Goal: Information Seeking & Learning: Learn about a topic

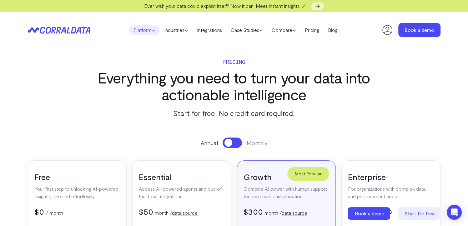
click at [145, 29] on link "Platform" at bounding box center [144, 29] width 31 height 9
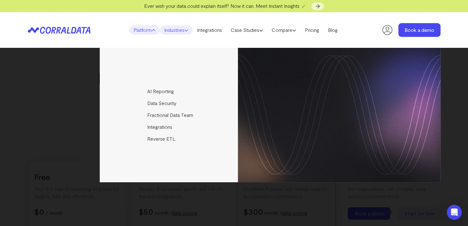
click at [174, 29] on link "Industries" at bounding box center [176, 29] width 33 height 9
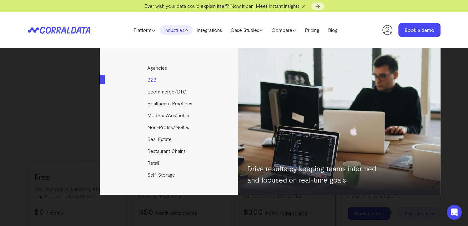
click at [155, 79] on link "B2B" at bounding box center [169, 80] width 139 height 12
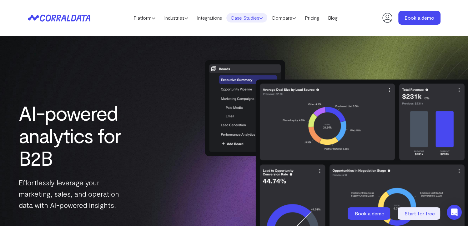
click at [261, 17] on link "Case Studies" at bounding box center [246, 17] width 41 height 9
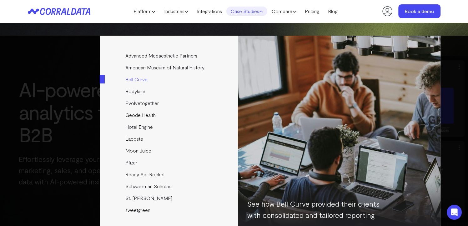
scroll to position [18, 0]
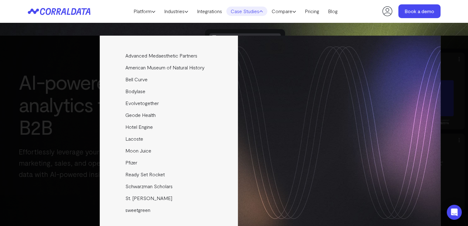
click at [215, 16] on header "Platform AI Reporting Use AI to effortlessly answer any business questions from…" at bounding box center [234, 11] width 412 height 22
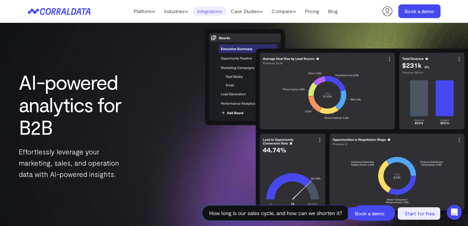
click at [215, 12] on link "Integrations" at bounding box center [209, 11] width 34 height 9
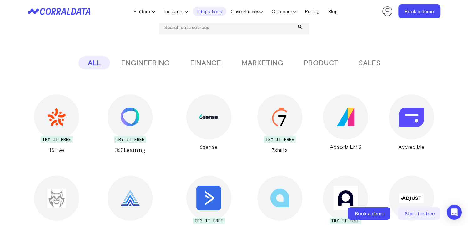
scroll to position [112, 0]
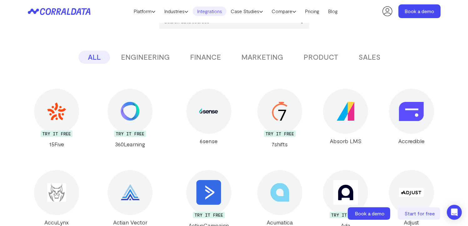
click at [260, 54] on button "MARKETING" at bounding box center [262, 57] width 61 height 13
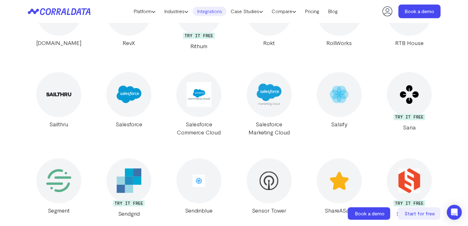
scroll to position [3173, 0]
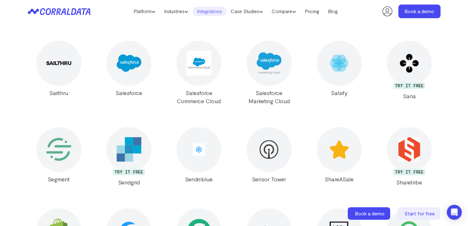
click at [127, 52] on img at bounding box center [129, 63] width 25 height 25
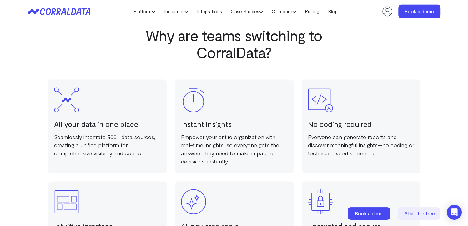
scroll to position [893, 0]
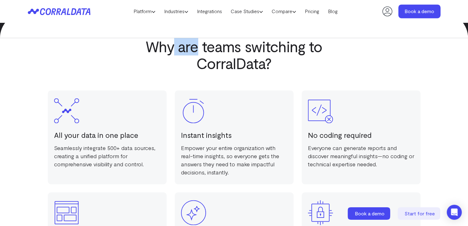
drag, startPoint x: 176, startPoint y: 48, endPoint x: 196, endPoint y: 47, distance: 21.0
click at [196, 47] on h2 "Why are teams switching to CorralData?" at bounding box center [233, 55] width 217 height 34
drag, startPoint x: 196, startPoint y: 47, endPoint x: 199, endPoint y: 51, distance: 5.2
click at [200, 51] on h2 "Why are teams switching to CorralData?" at bounding box center [233, 55] width 217 height 34
click at [180, 47] on h2 "Why are teams switching to CorralData?" at bounding box center [233, 55] width 217 height 34
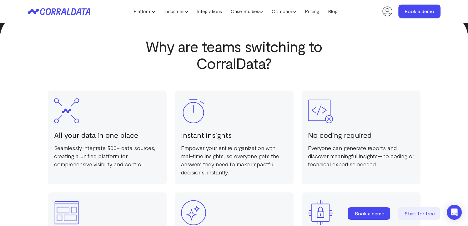
click at [147, 47] on h2 "Why are teams switching to CorralData?" at bounding box center [233, 55] width 217 height 34
drag, startPoint x: 179, startPoint y: 48, endPoint x: 196, endPoint y: 47, distance: 17.8
click at [196, 47] on h2 "Why are teams switching to CorralData?" at bounding box center [233, 55] width 217 height 34
drag, startPoint x: 196, startPoint y: 47, endPoint x: 169, endPoint y: 49, distance: 27.5
click at [169, 49] on h2 "Why are teams switching to CorralData?" at bounding box center [233, 55] width 217 height 34
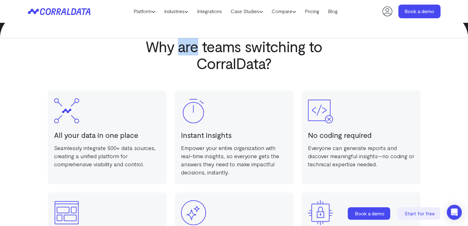
drag, startPoint x: 180, startPoint y: 48, endPoint x: 199, endPoint y: 48, distance: 19.4
click at [199, 48] on h2 "Why are teams switching to CorralData?" at bounding box center [233, 55] width 217 height 34
drag, startPoint x: 199, startPoint y: 48, endPoint x: 176, endPoint y: 49, distance: 23.1
click at [177, 48] on h2 "Why are teams switching to CorralData?" at bounding box center [233, 55] width 217 height 34
click at [165, 49] on h2 "Why are teams switching to CorralData?" at bounding box center [233, 55] width 217 height 34
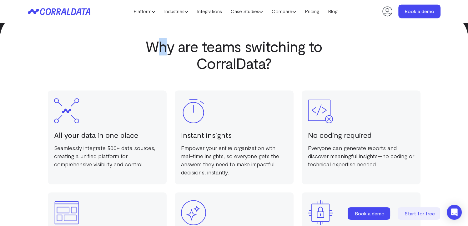
drag, startPoint x: 166, startPoint y: 49, endPoint x: 161, endPoint y: 49, distance: 5.9
click at [161, 49] on h2 "Why are teams switching to CorralData?" at bounding box center [233, 55] width 217 height 34
drag, startPoint x: 161, startPoint y: 49, endPoint x: 155, endPoint y: 49, distance: 5.6
click at [155, 49] on h2 "Why are teams switching to CorralData?" at bounding box center [233, 55] width 217 height 34
click at [152, 44] on h2 "Why are teams switching to CorralData?" at bounding box center [233, 55] width 217 height 34
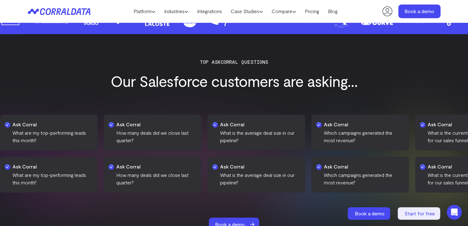
scroll to position [643, 0]
